Goal: Information Seeking & Learning: Get advice/opinions

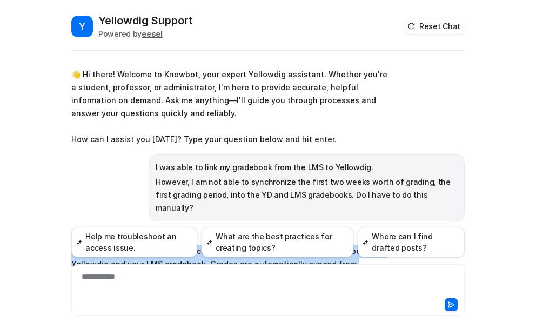
scroll to position [171, 0]
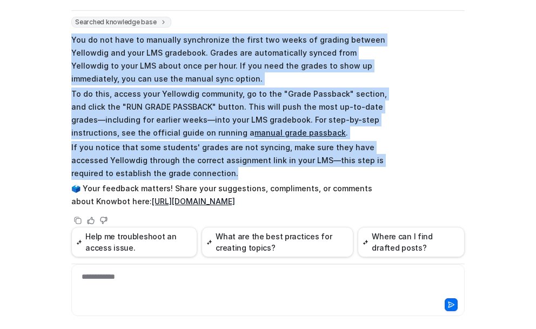
click at [63, 112] on div "Y Yellowdig Support Powered by eesel Reset Chat 👋 Hi there! Welcome to Knowbot,…" at bounding box center [268, 131] width 411 height 316
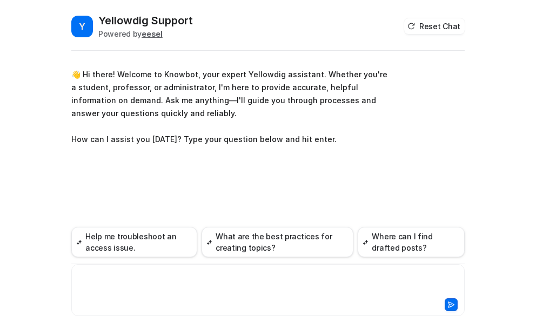
click at [91, 277] on div at bounding box center [268, 283] width 388 height 25
paste div
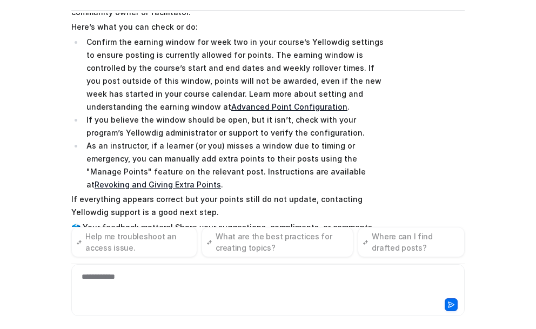
scroll to position [301, 0]
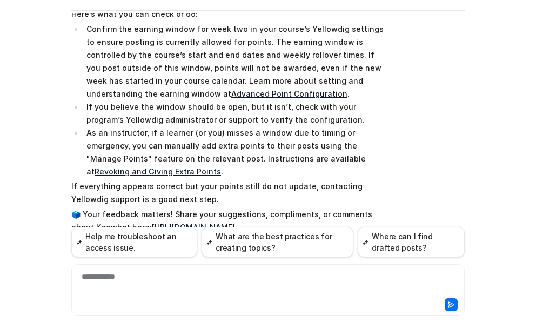
click at [231, 89] on link "Advanced Point Configuration" at bounding box center [289, 93] width 116 height 9
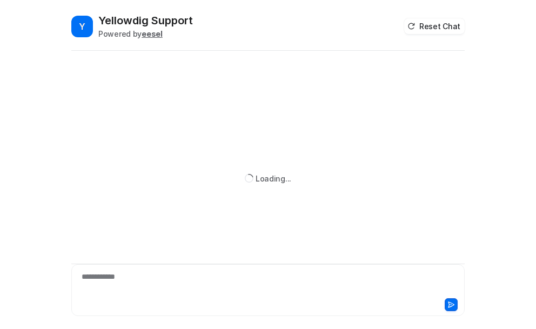
click at [134, 278] on div "**********" at bounding box center [268, 283] width 388 height 25
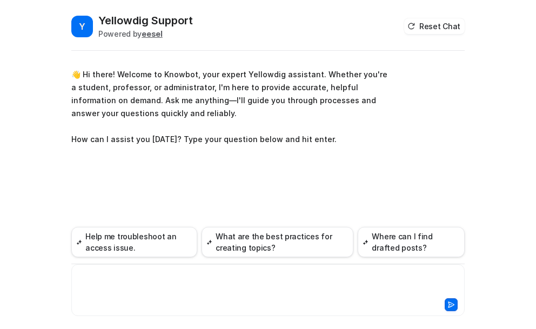
paste div
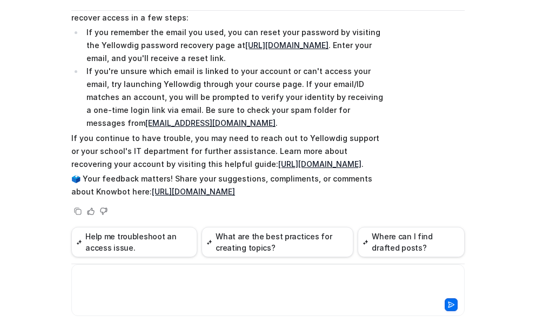
scroll to position [222, 0]
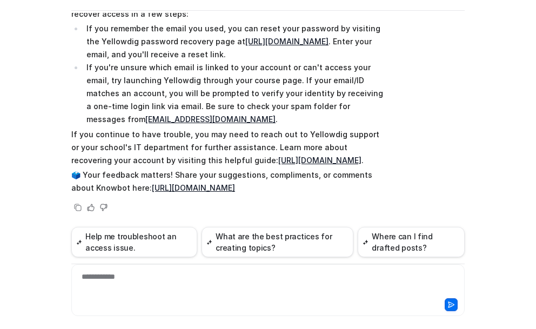
click at [278, 159] on link "[URL][DOMAIN_NAME]" at bounding box center [319, 160] width 83 height 9
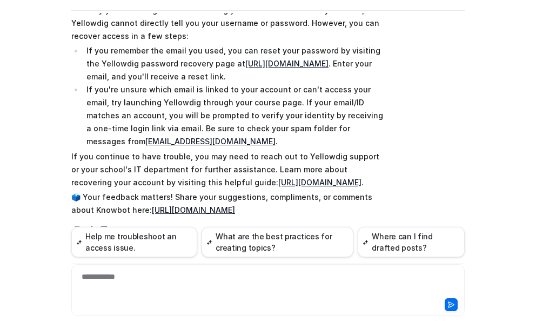
scroll to position [168, 0]
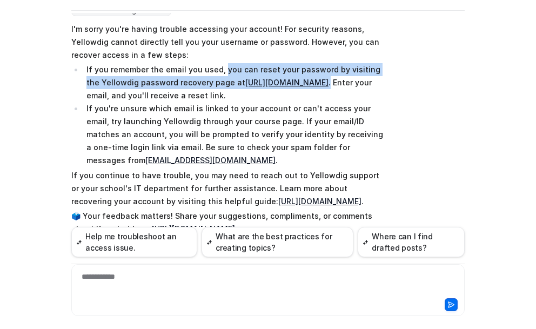
drag, startPoint x: 390, startPoint y: 82, endPoint x: 216, endPoint y: 70, distance: 175.0
click at [216, 70] on div "Searched knowledge base search_queries : [ "forgot username", "forgot password"…" at bounding box center [268, 130] width 394 height 250
copy li "you can reset your password by visiting the Yellowdig password recovery page at…"
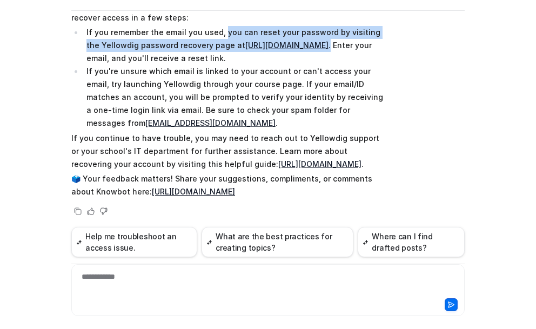
scroll to position [222, 0]
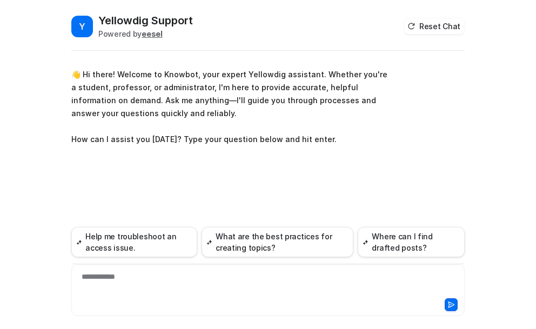
click at [131, 278] on div "**********" at bounding box center [268, 283] width 388 height 25
paste div
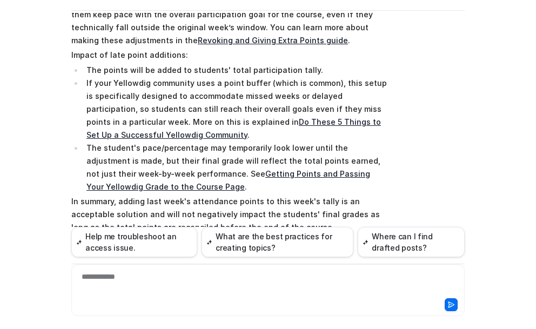
scroll to position [353, 0]
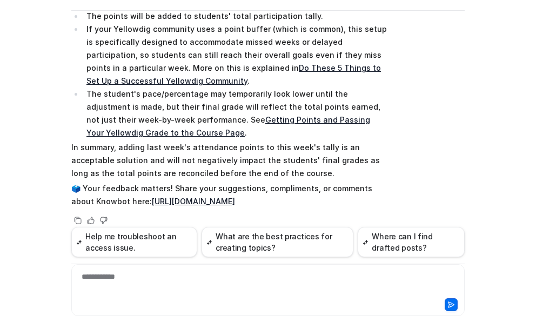
click at [255, 159] on p "In summary, adding last week's attendance points to this week's tally is an acc…" at bounding box center [229, 160] width 316 height 39
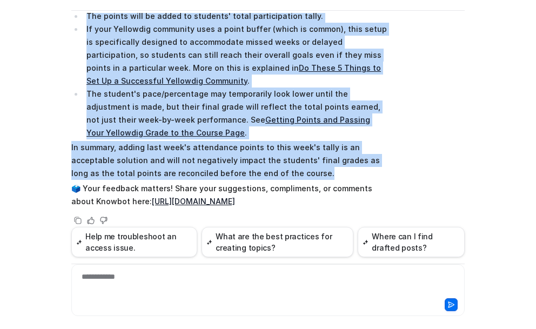
drag, startPoint x: 331, startPoint y: 47, endPoint x: 350, endPoint y: 160, distance: 115.1
click at [350, 160] on span "Thank you for explaining your situation! If Engageli data was unavailable and y…" at bounding box center [229, 42] width 316 height 336
copy span "you can still add those points as a positive adjustment in the following week. …"
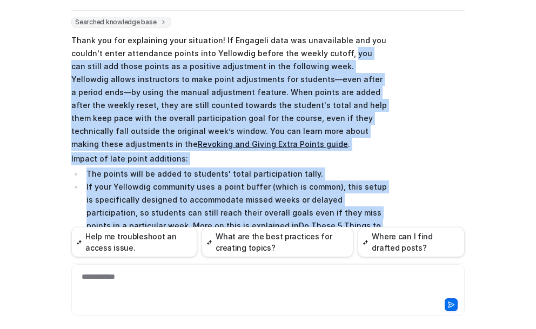
scroll to position [191, 0]
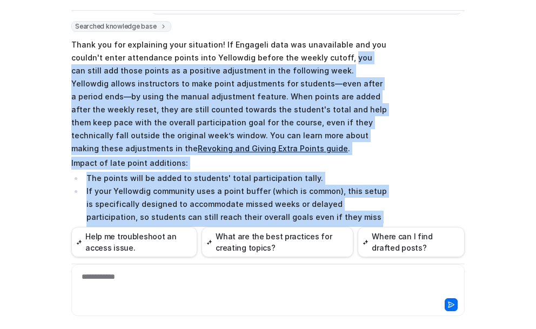
click at [391, 151] on div "Searched knowledge base search_queries : [ "Engageli attendance data issue impa…" at bounding box center [268, 205] width 394 height 368
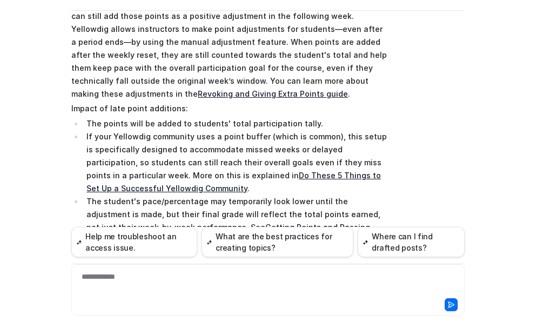
scroll to position [245, 0]
click at [328, 90] on link "Revoking and Giving Extra Points guide" at bounding box center [273, 94] width 150 height 9
